Goal: Task Accomplishment & Management: Complete application form

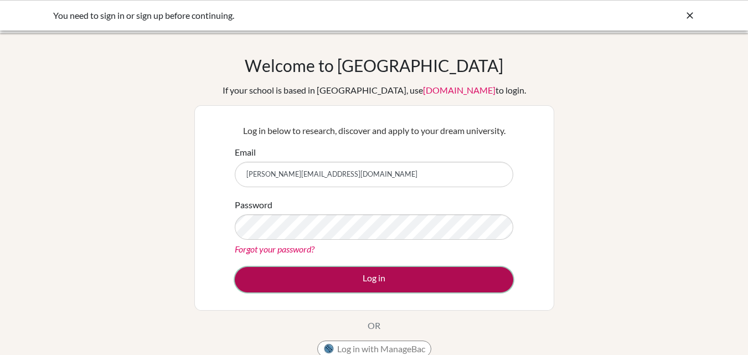
click at [380, 282] on button "Log in" at bounding box center [374, 279] width 278 height 25
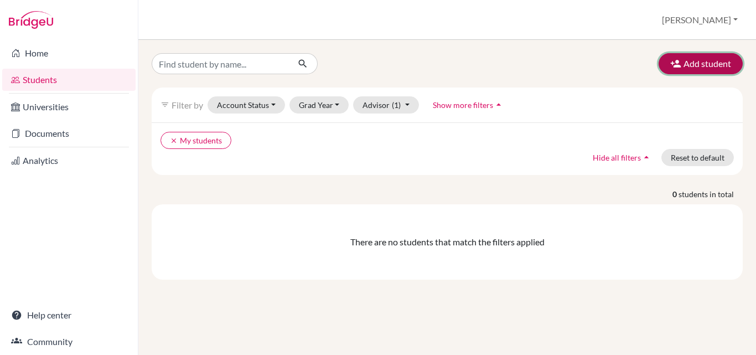
click at [715, 59] on button "Add student" at bounding box center [701, 63] width 84 height 21
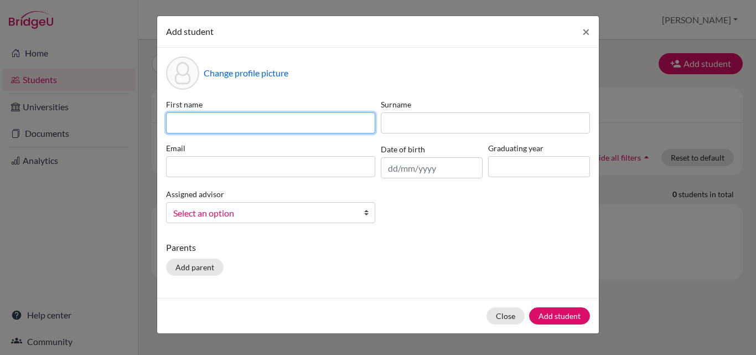
click at [266, 128] on input at bounding box center [270, 122] width 209 height 21
type input "d"
type input "[PERSON_NAME]"
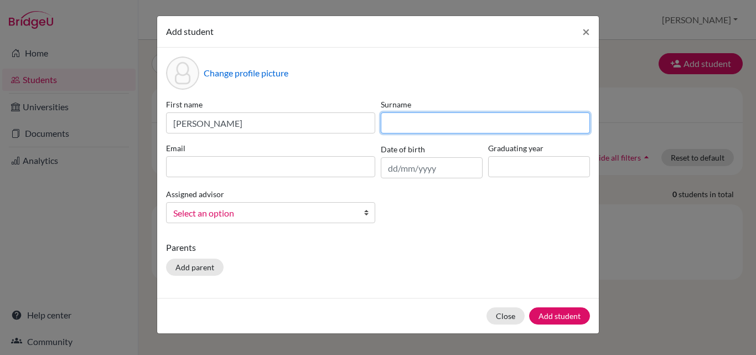
click at [441, 128] on input at bounding box center [485, 122] width 209 height 21
type input "Agarwal"
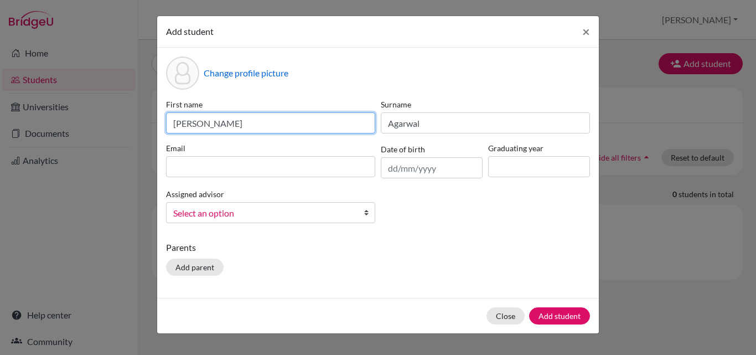
drag, startPoint x: 208, startPoint y: 126, endPoint x: 189, endPoint y: 130, distance: 18.7
click at [170, 122] on input "[PERSON_NAME]" at bounding box center [270, 122] width 209 height 21
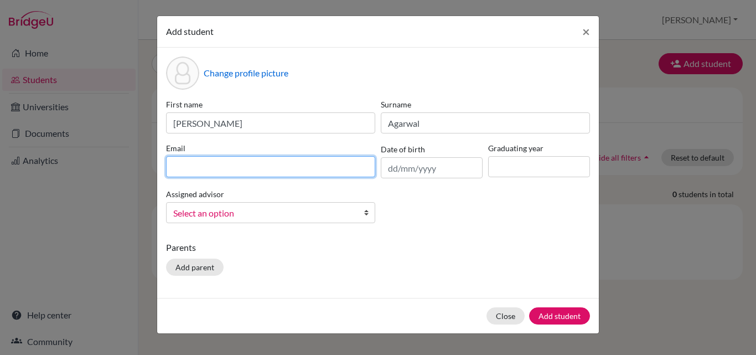
click at [195, 162] on input at bounding box center [270, 166] width 209 height 21
paste input "Darsh"
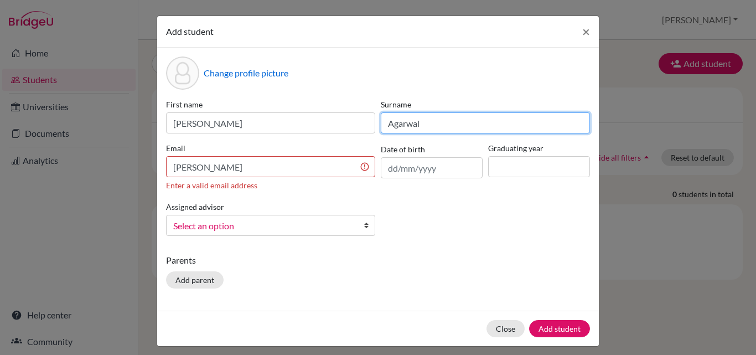
drag, startPoint x: 434, startPoint y: 123, endPoint x: 368, endPoint y: 127, distance: 66.0
click at [368, 127] on div "First name Darsh Surname Agarwal Email Darsh Enter a valid email address Date o…" at bounding box center [378, 172] width 430 height 146
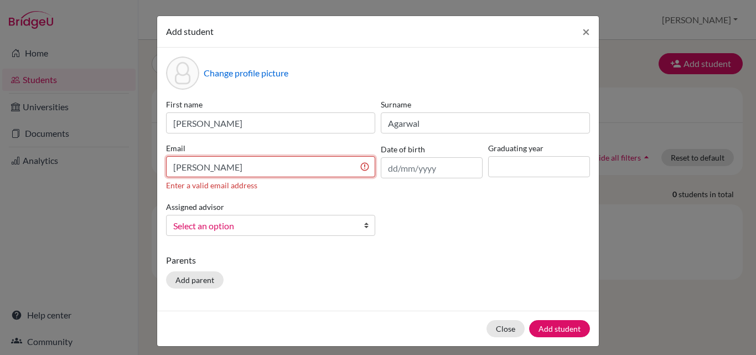
click at [204, 166] on input "Darsh" at bounding box center [270, 166] width 209 height 21
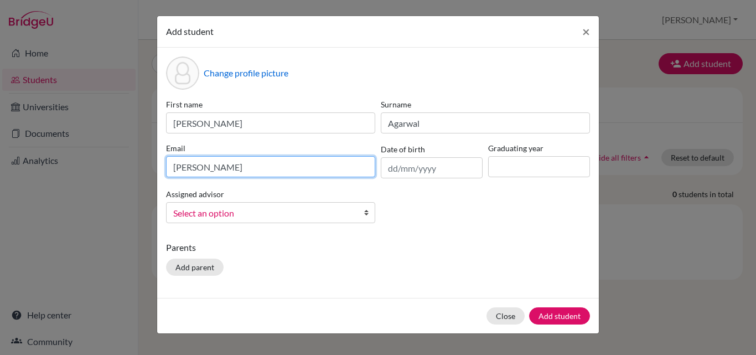
paste input "Agarwal"
click at [196, 167] on input "DarshAgarwal" at bounding box center [270, 166] width 209 height 21
click at [204, 166] on input "Darsh.Agarwal" at bounding box center [270, 166] width 209 height 21
click at [231, 166] on input "Darsh.agarwal" at bounding box center [270, 166] width 209 height 21
type input "Darsh.agarwal@candorschool.net"
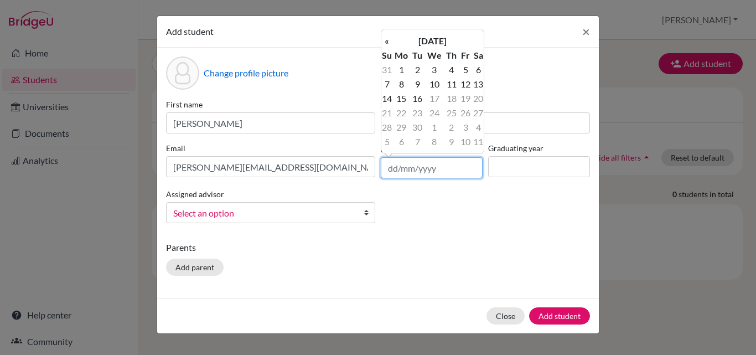
click at [407, 169] on input "text" at bounding box center [432, 167] width 102 height 21
click at [438, 37] on th "September 2025" at bounding box center [432, 41] width 80 height 14
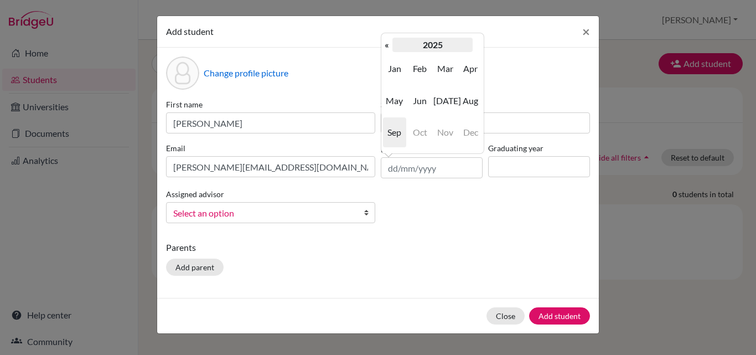
click at [435, 50] on th "2025" at bounding box center [432, 45] width 80 height 14
click at [387, 47] on th "«" at bounding box center [386, 45] width 11 height 14
click at [388, 47] on th "«" at bounding box center [386, 45] width 11 height 14
click at [427, 133] on span "2008" at bounding box center [420, 132] width 23 height 30
click at [397, 131] on span "Sep" at bounding box center [394, 132] width 23 height 30
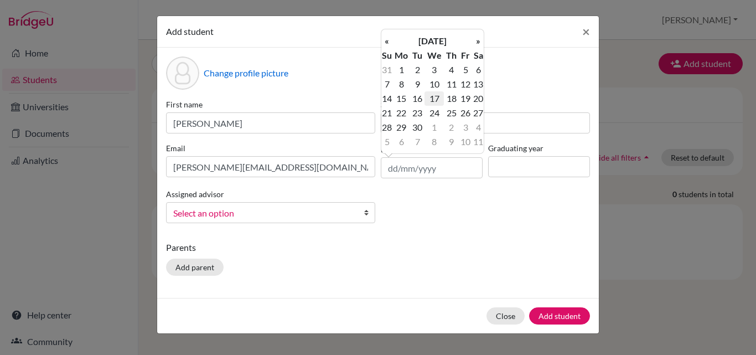
click at [438, 99] on td "17" at bounding box center [434, 98] width 19 height 14
type input "17/09/2008"
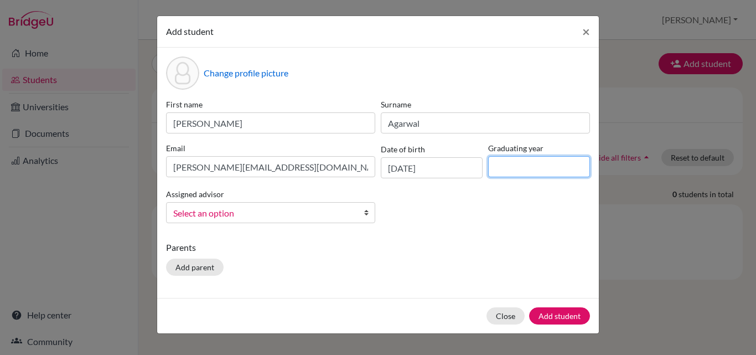
click at [507, 171] on input at bounding box center [539, 166] width 102 height 21
type input "2027"
click at [351, 214] on link "Select an option" at bounding box center [270, 212] width 209 height 21
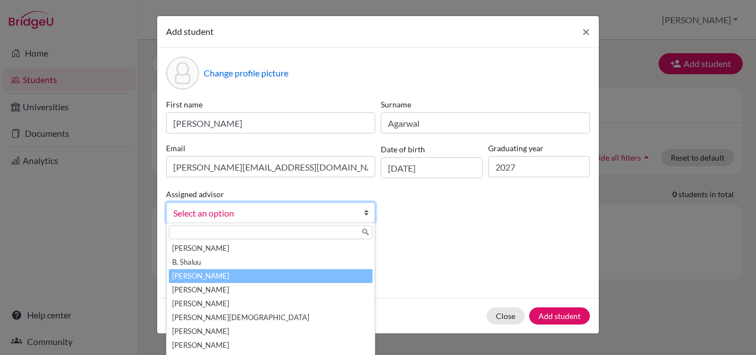
click at [259, 275] on li "Boaz, Priscilla" at bounding box center [271, 276] width 204 height 14
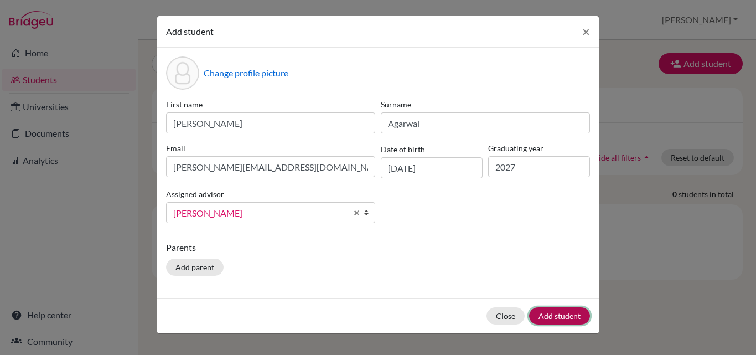
click at [565, 317] on button "Add student" at bounding box center [559, 315] width 61 height 17
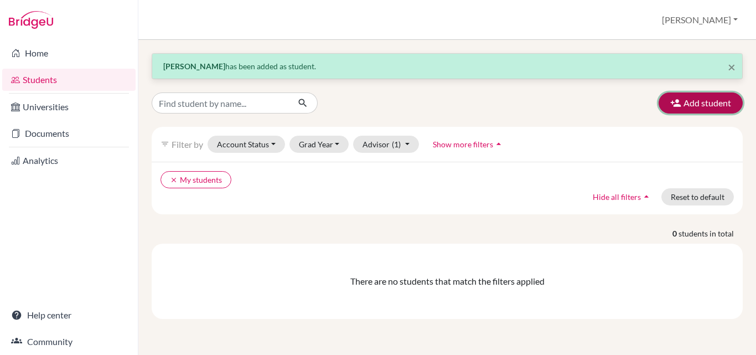
click at [688, 99] on button "Add student" at bounding box center [701, 102] width 84 height 21
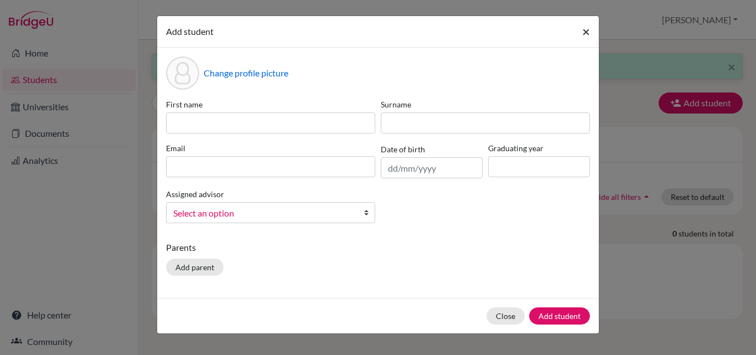
click at [588, 32] on span "×" at bounding box center [586, 31] width 8 height 16
